Goal: Task Accomplishment & Management: Complete application form

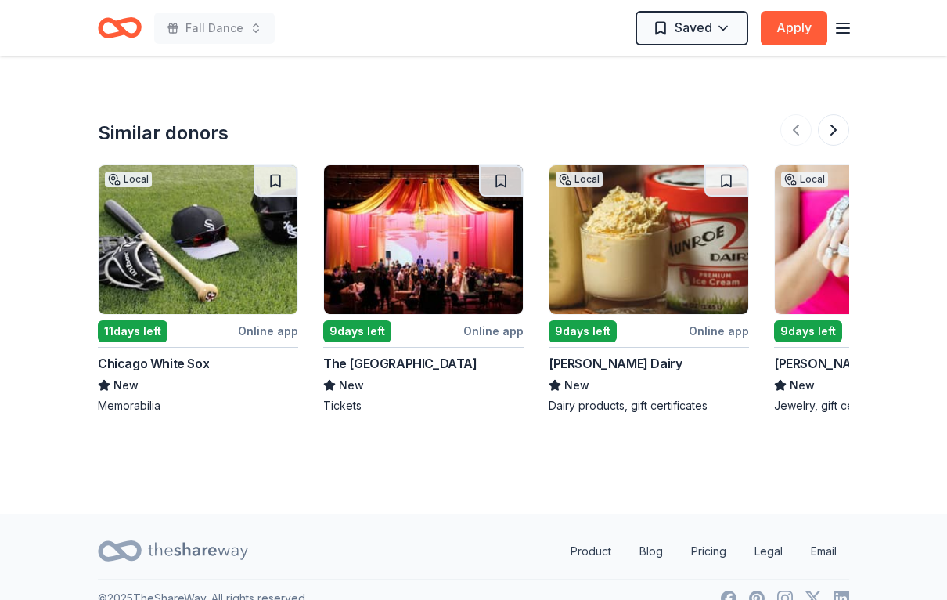
scroll to position [1564, 0]
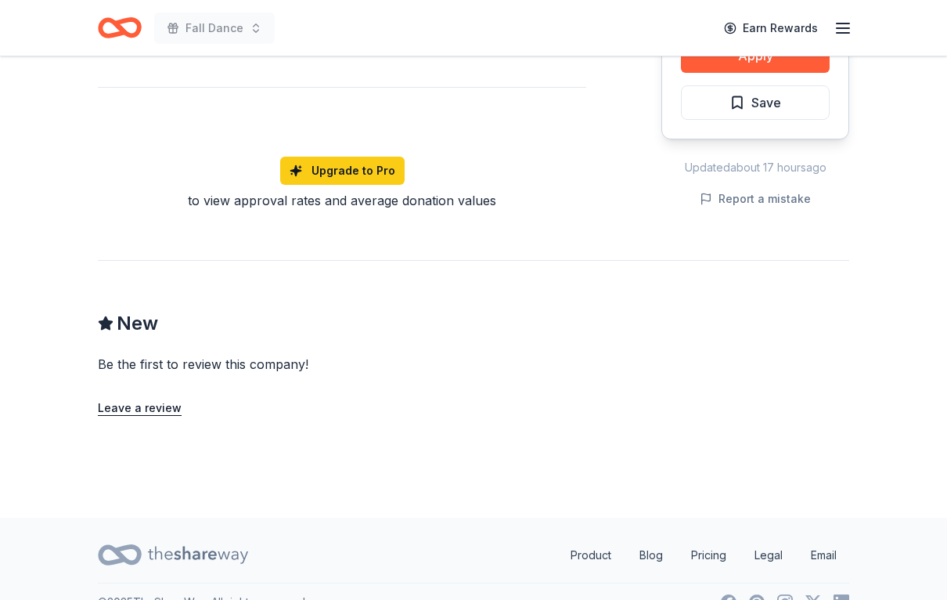
scroll to position [1075, 0]
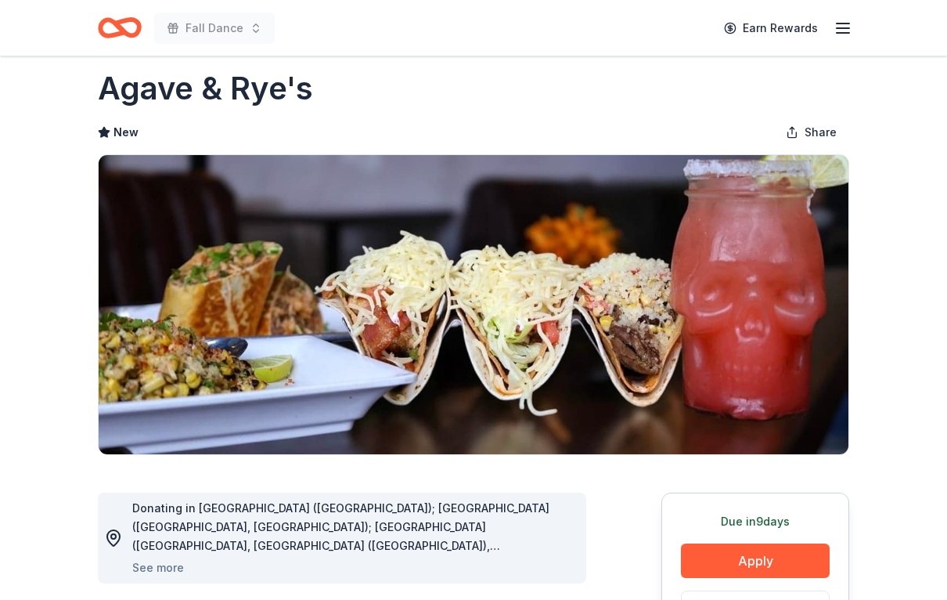
scroll to position [26, 0]
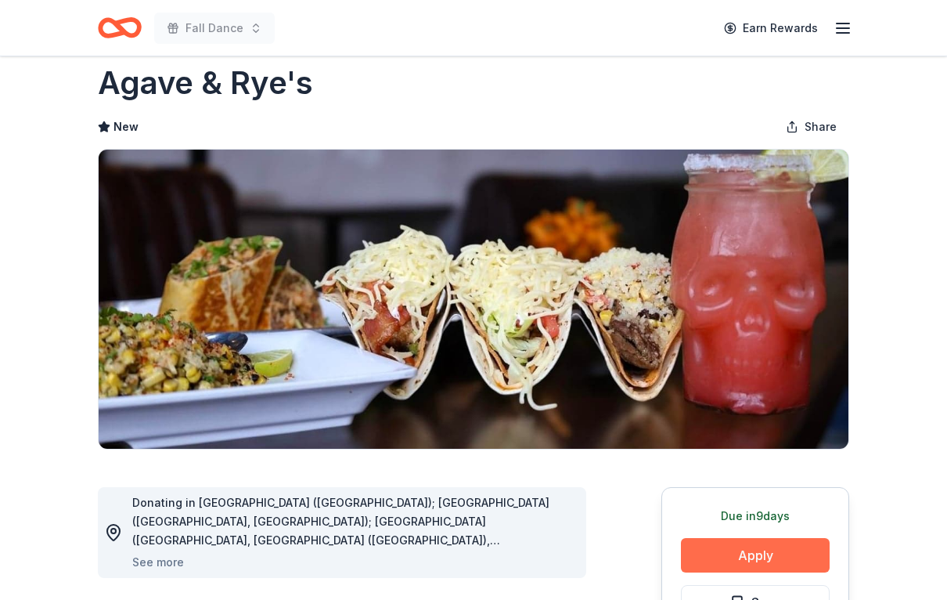
click at [787, 559] on button "Apply" at bounding box center [755, 556] width 149 height 34
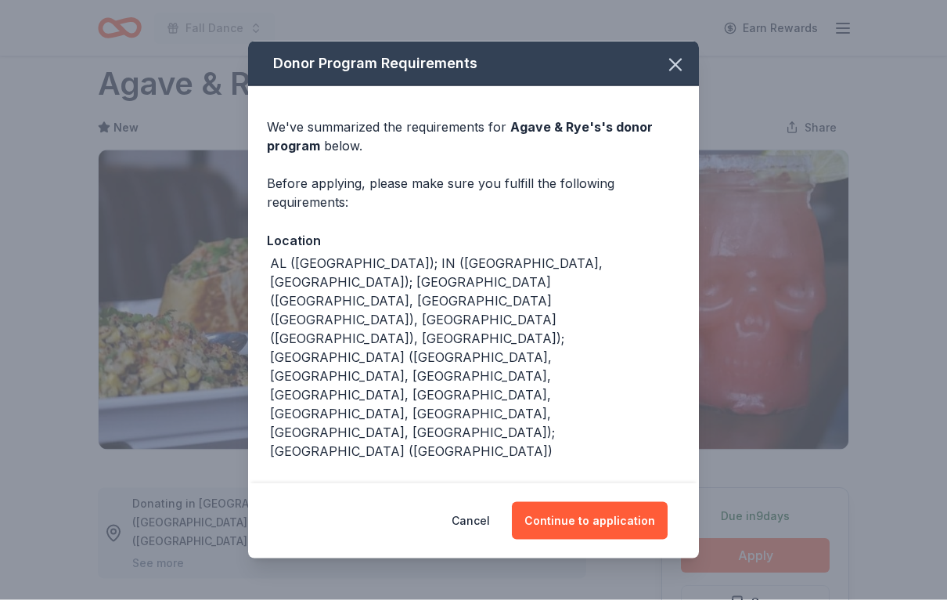
scroll to position [27, 0]
click at [592, 534] on button "Continue to application" at bounding box center [590, 521] width 156 height 38
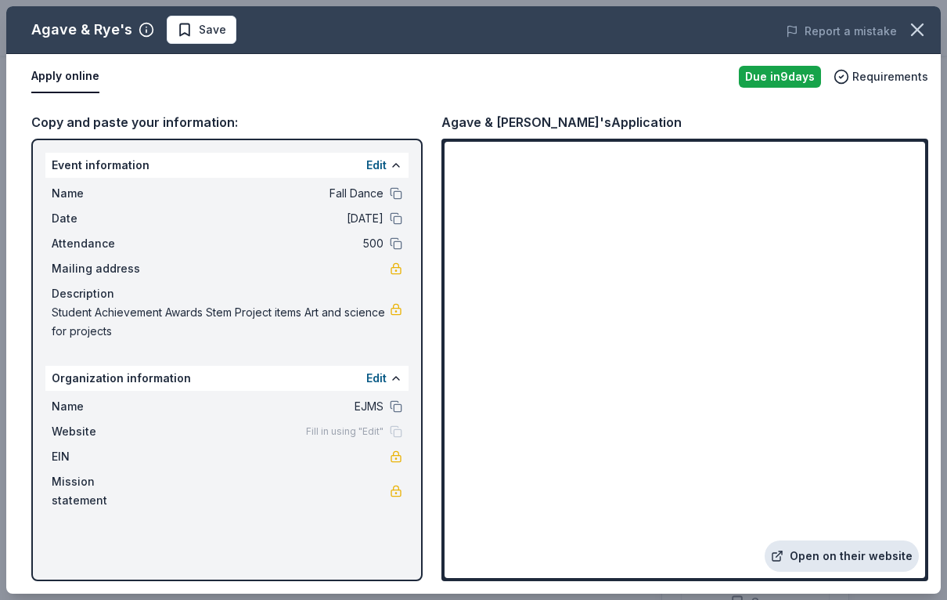
click at [849, 572] on link "Open on their website" at bounding box center [842, 555] width 154 height 31
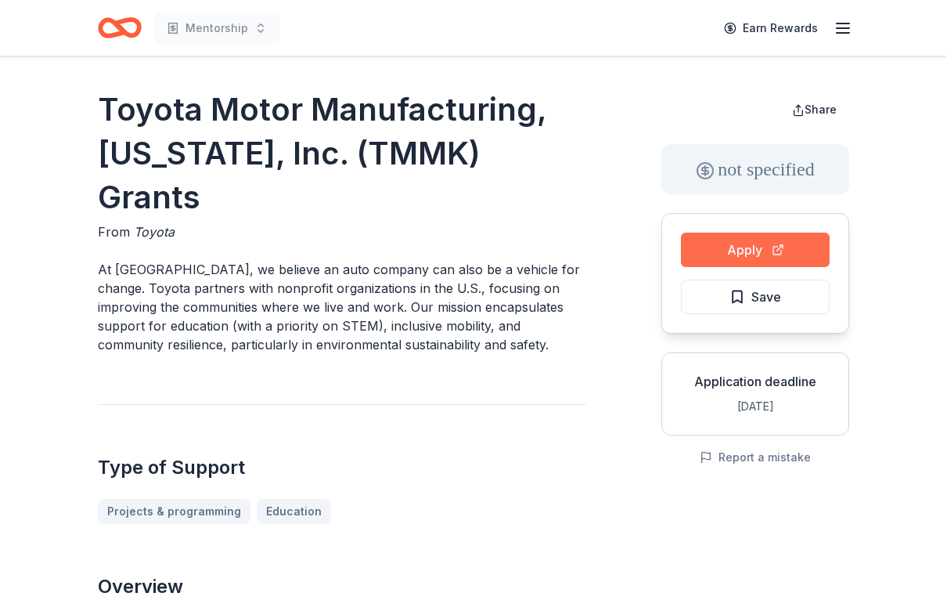
click at [805, 250] on button "Apply" at bounding box center [755, 250] width 149 height 34
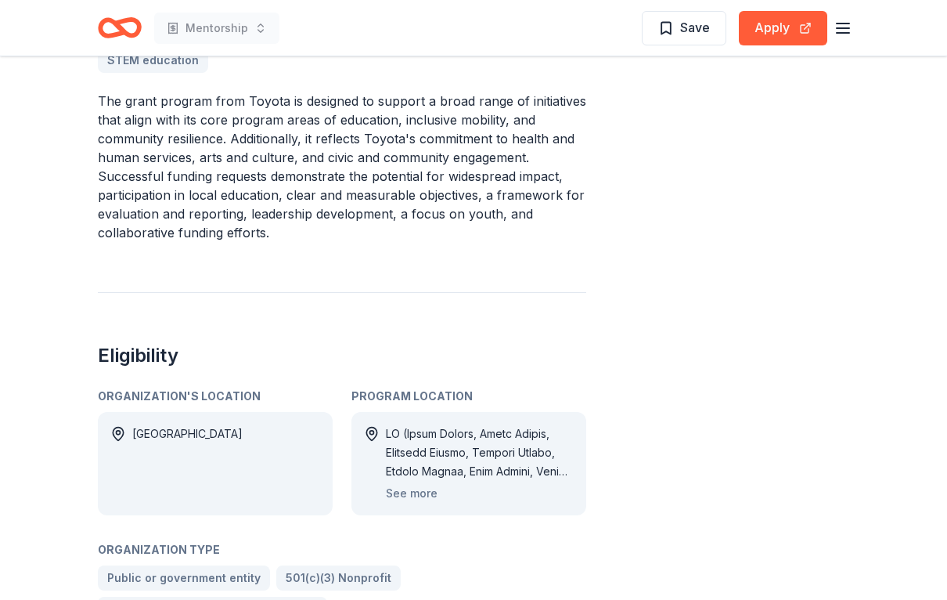
scroll to position [633, 0]
click at [518, 424] on div at bounding box center [480, 452] width 188 height 56
click at [424, 484] on button "See more" at bounding box center [412, 493] width 52 height 19
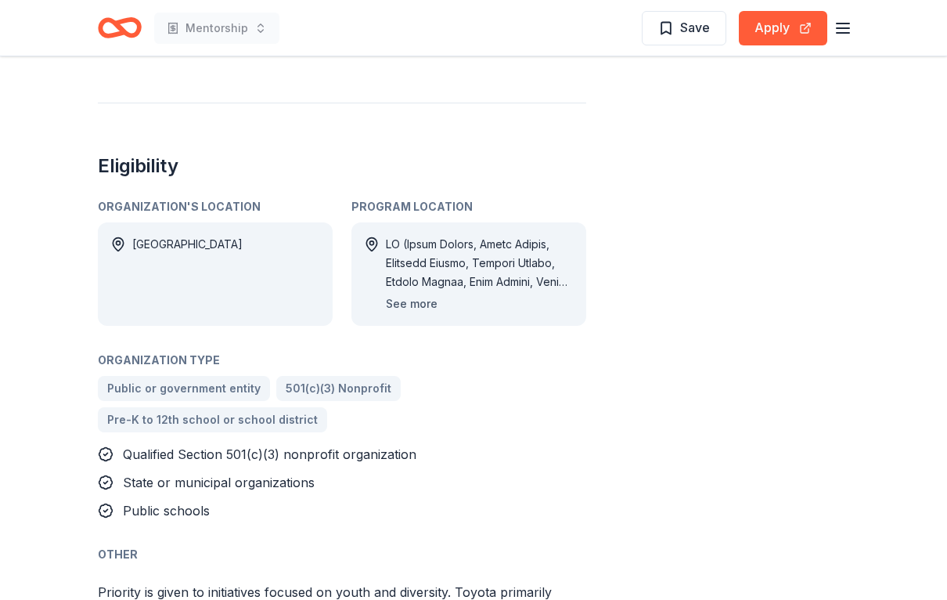
scroll to position [822, 0]
click at [296, 410] on span "Pre-K to 12th school or school district" at bounding box center [212, 419] width 211 height 19
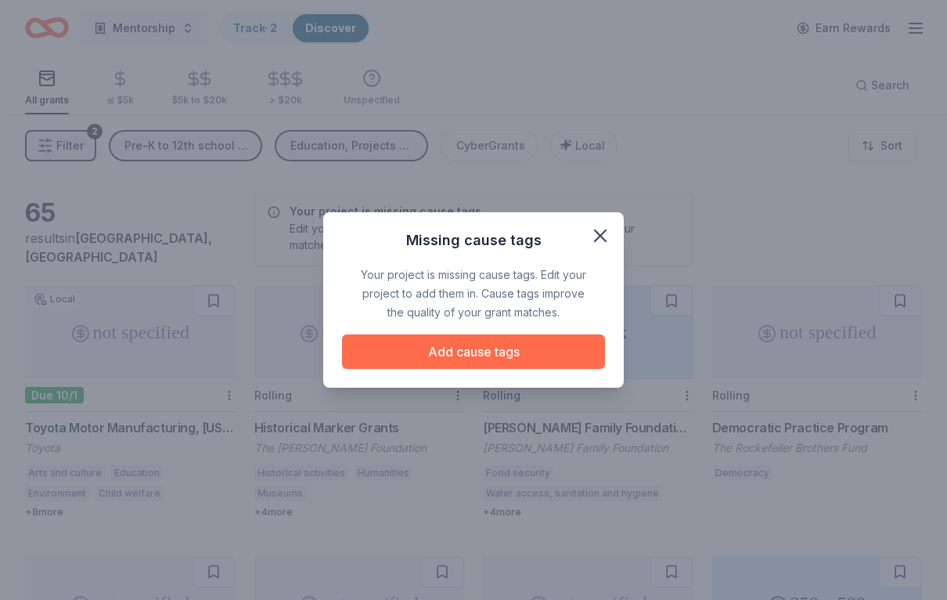
click at [533, 360] on button "Add cause tags" at bounding box center [473, 351] width 263 height 34
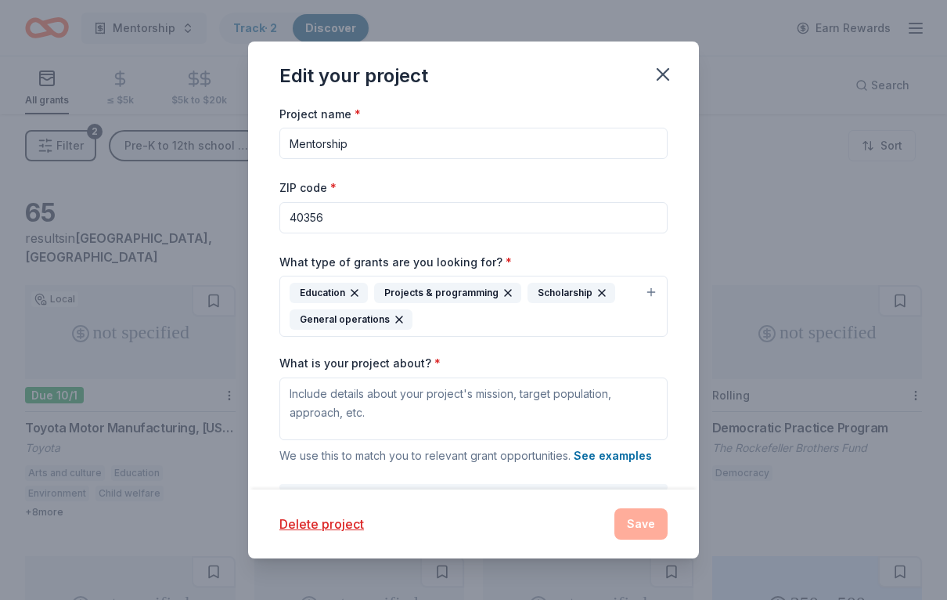
click at [647, 143] on input "Mentorship" at bounding box center [474, 143] width 388 height 31
click at [622, 158] on input "Mentorship" at bounding box center [474, 143] width 388 height 31
click at [330, 302] on div "Education" at bounding box center [329, 293] width 78 height 20
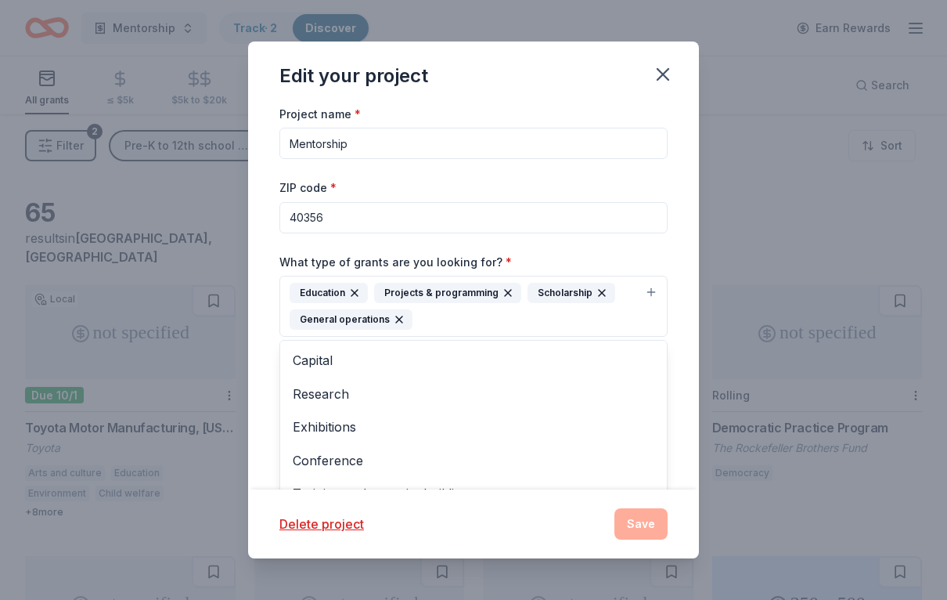
click at [650, 294] on button "Education Projects & programming Scholarship General operations" at bounding box center [474, 306] width 388 height 61
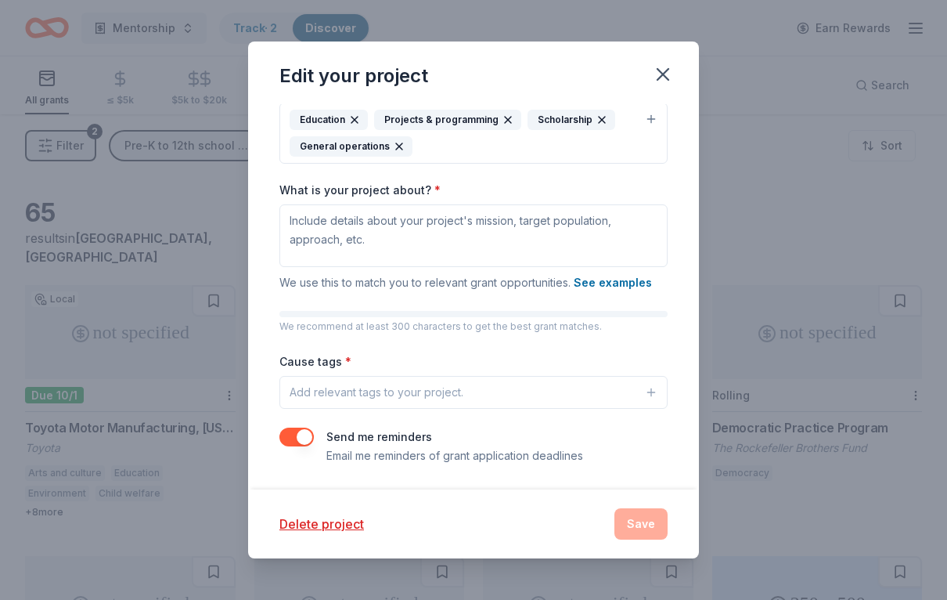
scroll to position [174, 0]
click at [615, 283] on button "See examples" at bounding box center [613, 282] width 78 height 19
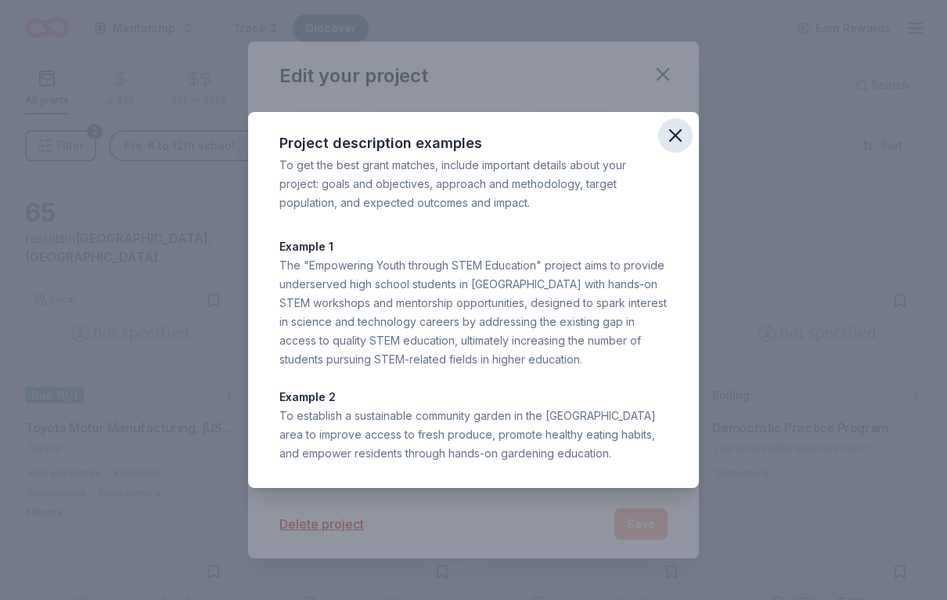
click at [682, 135] on icon "button" at bounding box center [676, 135] width 22 height 22
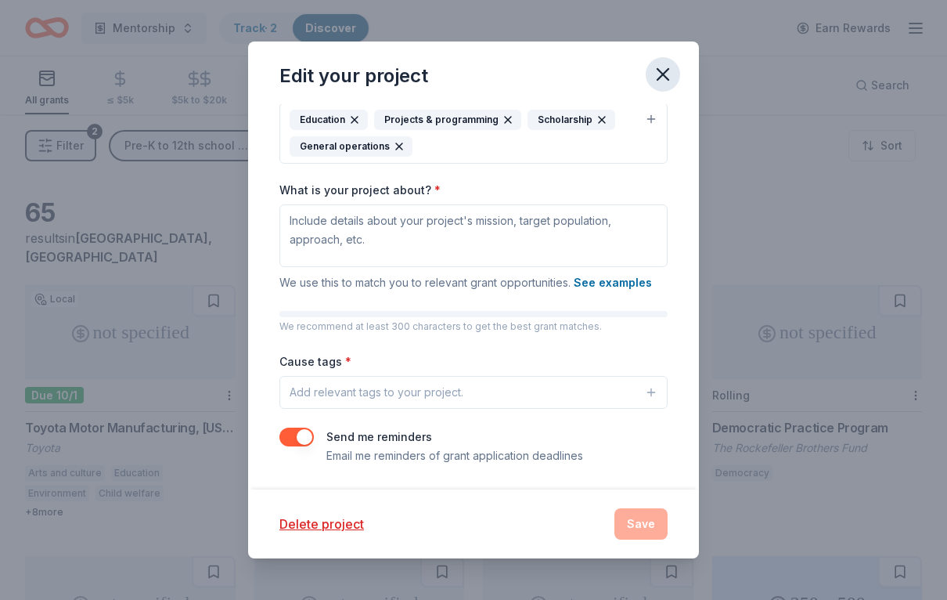
click at [675, 74] on button "button" at bounding box center [663, 74] width 34 height 34
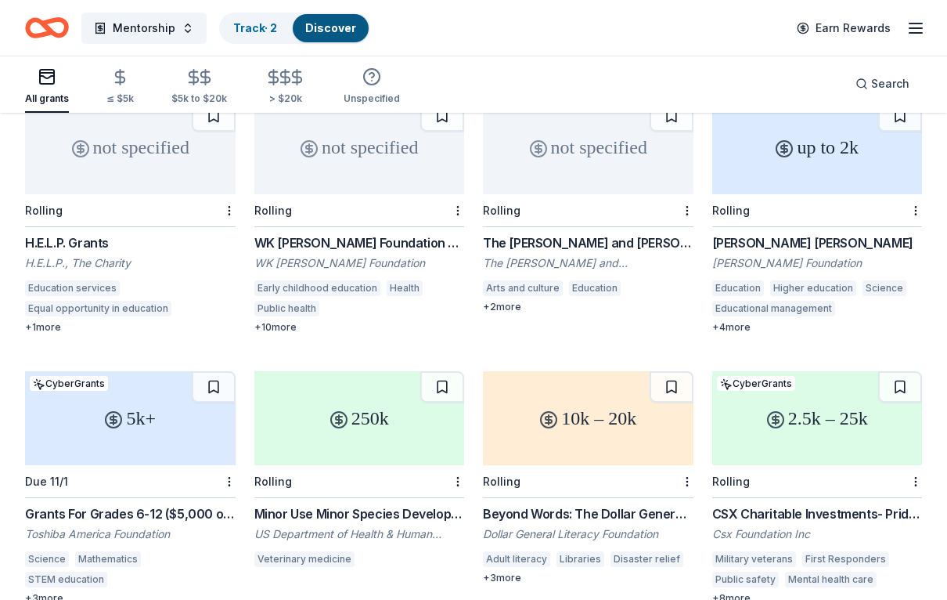
scroll to position [727, 0]
click at [919, 459] on div "2.5k – 25k CyberGrants Rolling CSX Charitable Investments- Pride in Service Gra…" at bounding box center [817, 486] width 211 height 233
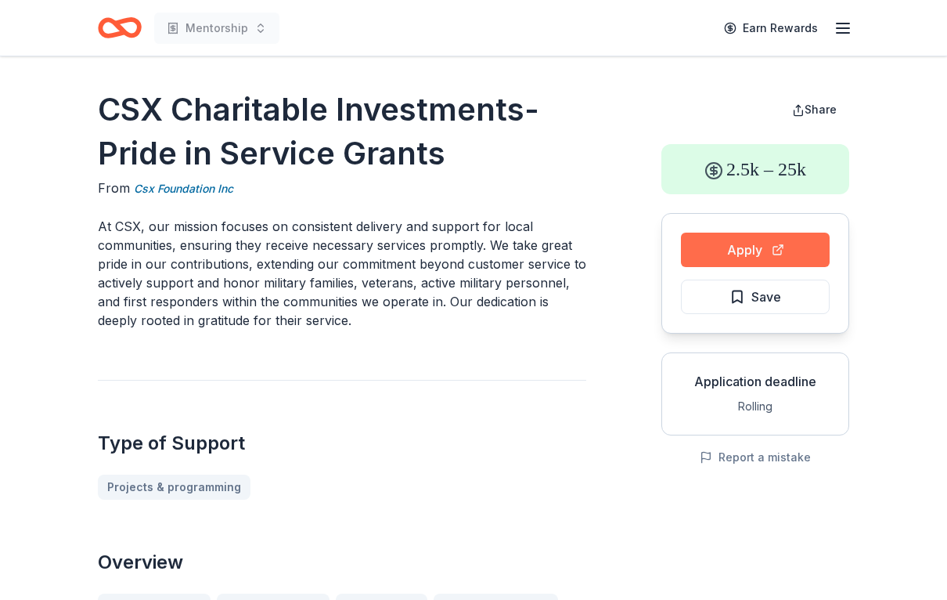
click at [765, 259] on button "Apply" at bounding box center [755, 250] width 149 height 34
click at [31, 1] on header "Mentorship Earn Rewards" at bounding box center [473, 28] width 947 height 56
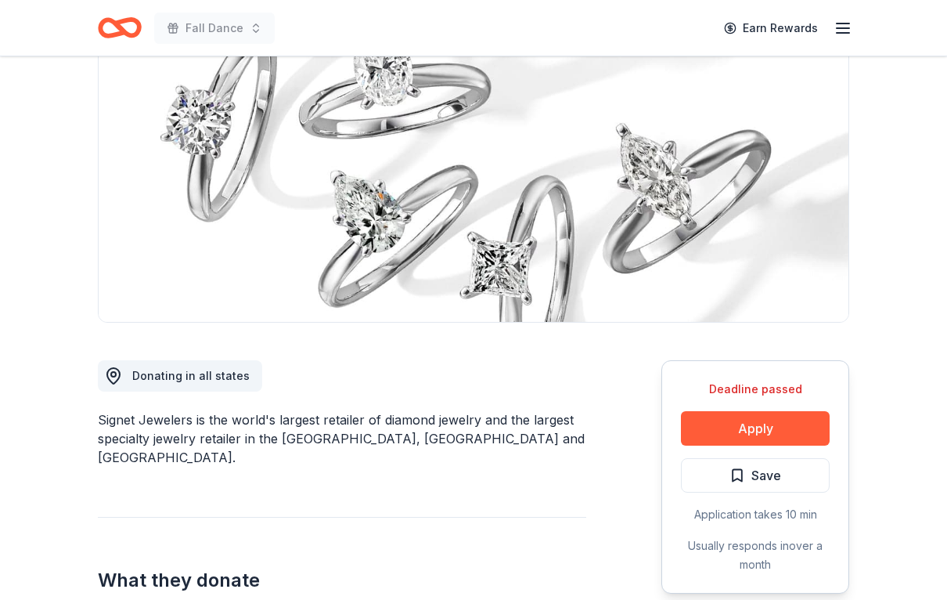
scroll to position [164, 0]
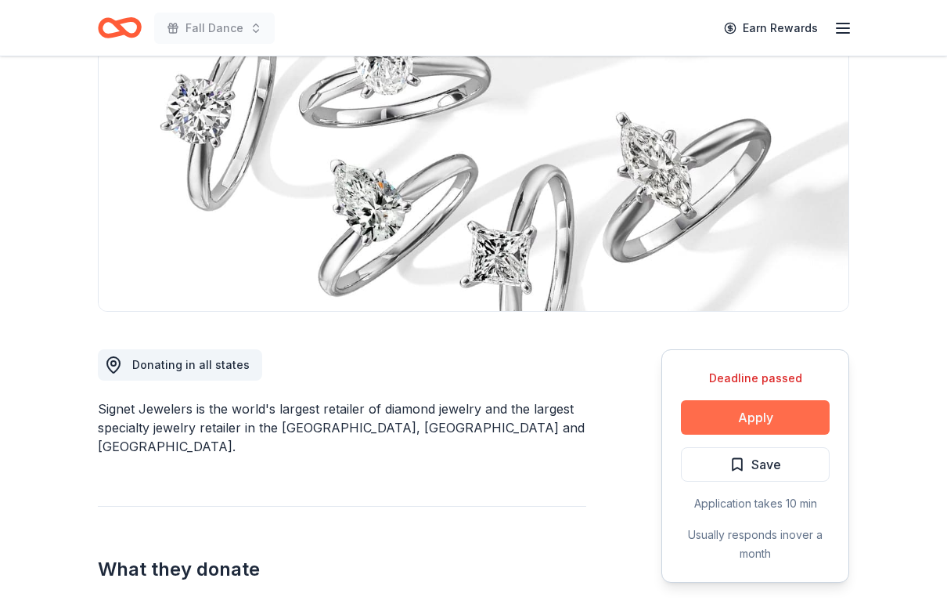
click at [792, 420] on button "Apply" at bounding box center [755, 417] width 149 height 34
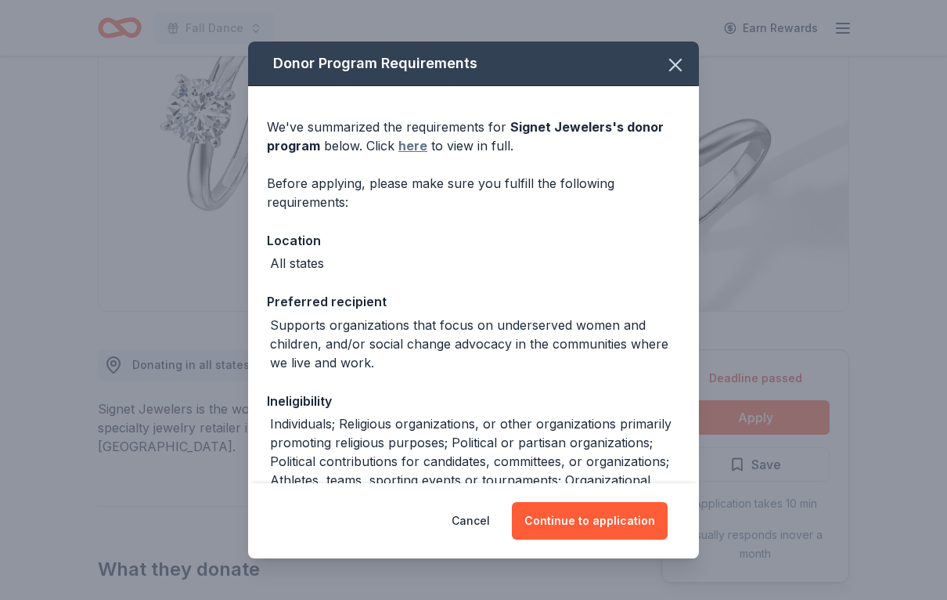
click at [419, 149] on link "here" at bounding box center [413, 145] width 29 height 19
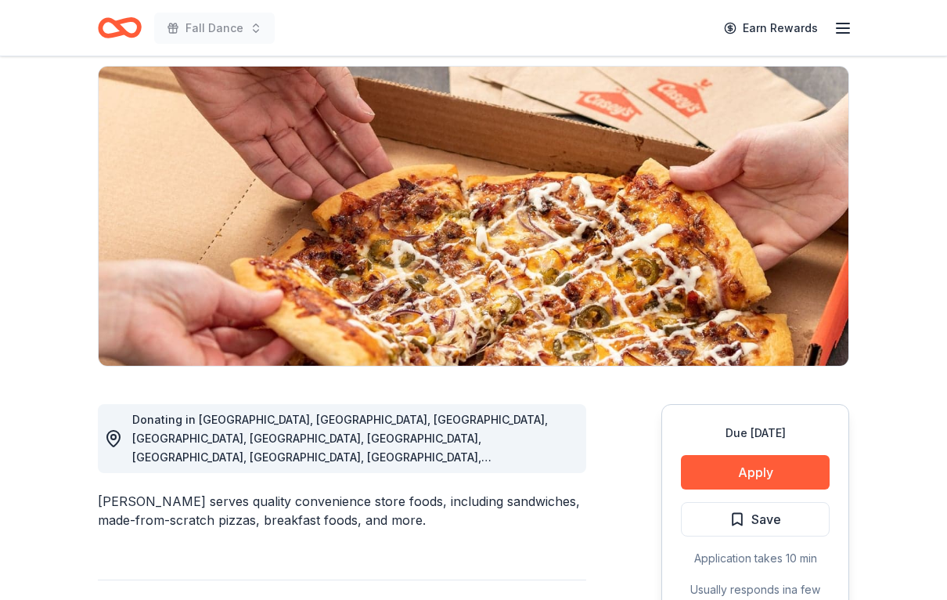
scroll to position [110, 0]
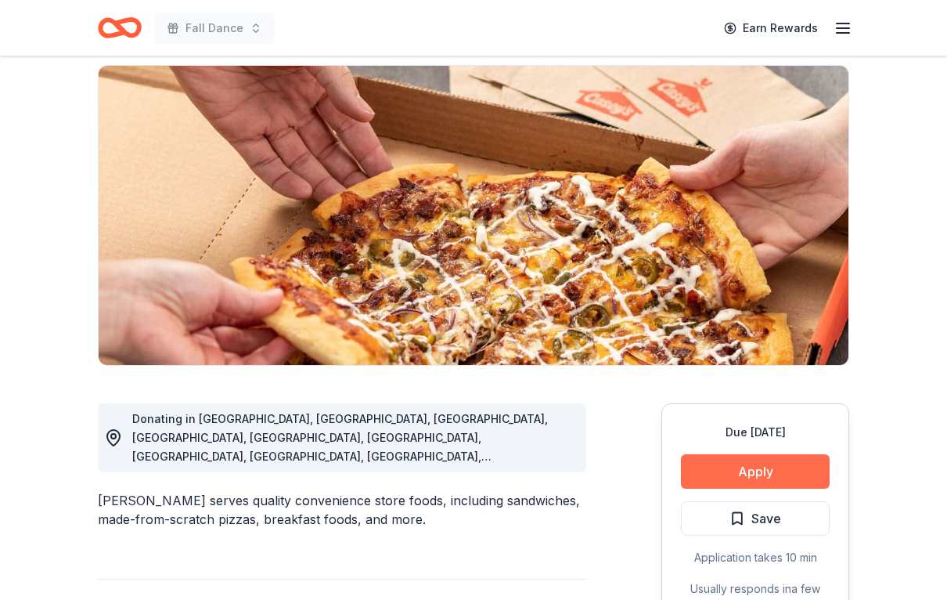
click at [777, 480] on button "Apply" at bounding box center [755, 471] width 149 height 34
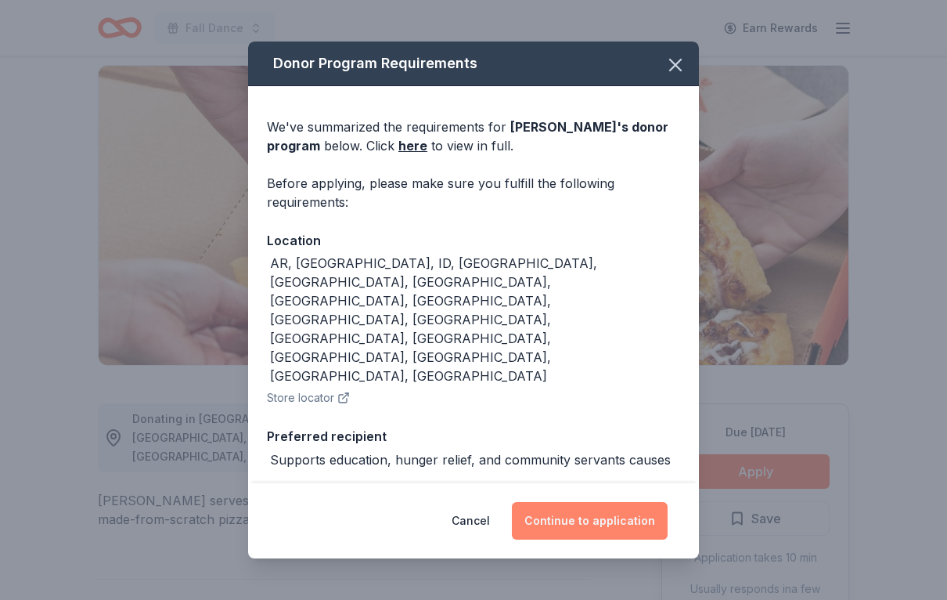
click at [617, 539] on button "Continue to application" at bounding box center [590, 521] width 156 height 38
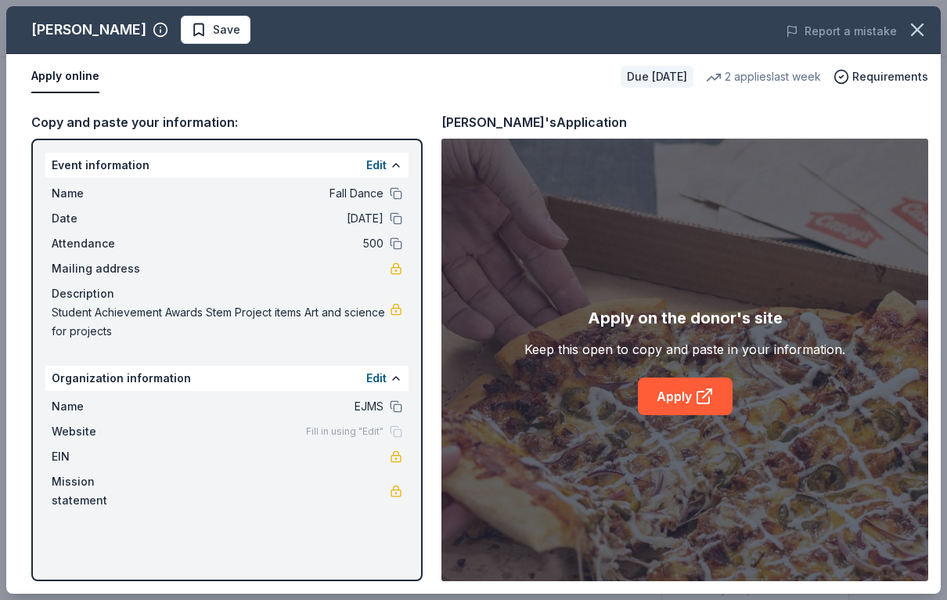
click at [73, 443] on div "Name [PERSON_NAME] Website Fill in using "Edit" EIN Mission statement" at bounding box center [226, 453] width 363 height 125
click at [349, 435] on span "Fill in using "Edit"" at bounding box center [345, 431] width 78 height 13
click at [402, 485] on div at bounding box center [396, 491] width 13 height 13
click at [398, 518] on div "Event information Edit Name Fall Dance Date [DATE] Attendance 500 Mailing addre…" at bounding box center [226, 360] width 391 height 442
